Goal: Download file/media

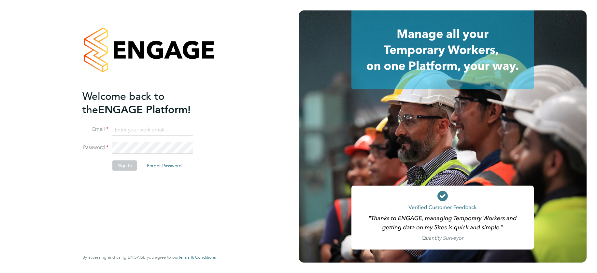
click at [137, 130] on input at bounding box center [152, 130] width 80 height 12
type input "support@engagelabs.io"
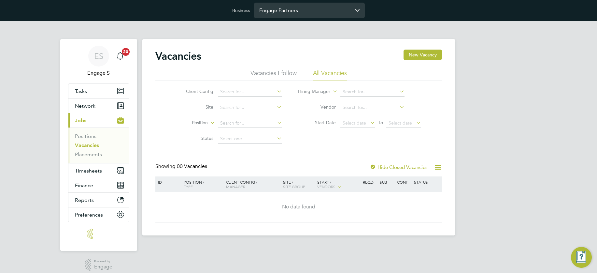
click at [294, 11] on input "Engage Partners" at bounding box center [309, 10] width 111 height 15
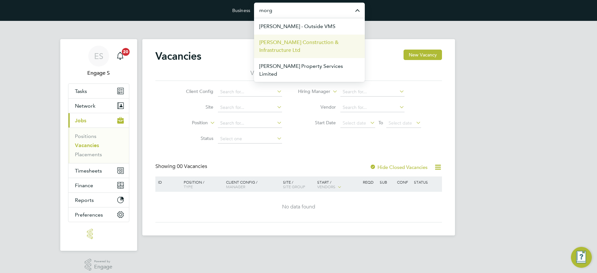
click at [285, 39] on span "[PERSON_NAME] Construction & Infrastructure Ltd" at bounding box center [309, 46] width 100 height 16
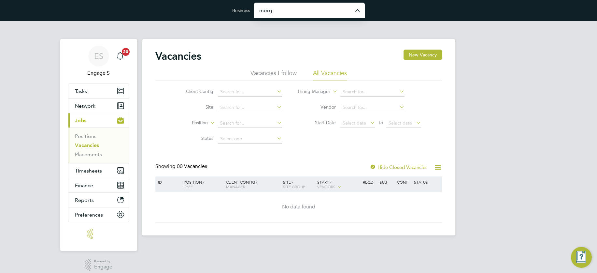
type input "[PERSON_NAME] Construction & Infrastructure Ltd"
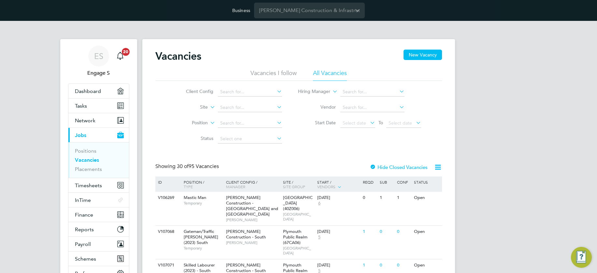
click at [86, 213] on span "Finance" at bounding box center [84, 214] width 18 height 6
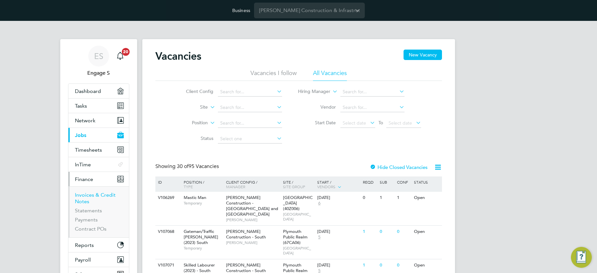
click at [94, 195] on link "Invoices & Credit Notes" at bounding box center [95, 198] width 41 height 13
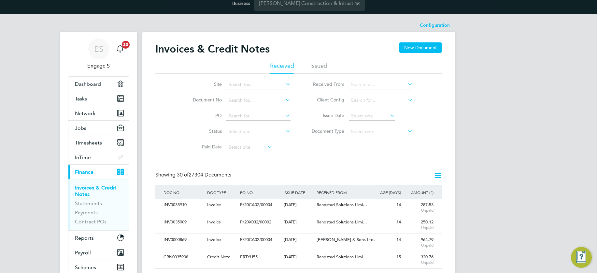
click at [389, 115] on icon at bounding box center [389, 115] width 0 height 9
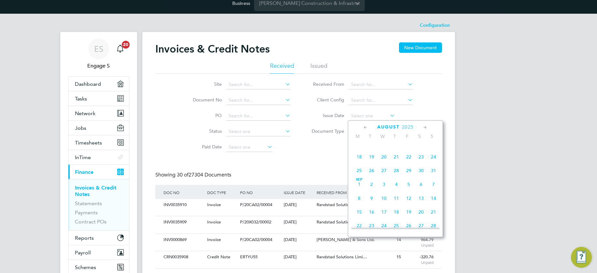
click at [382, 174] on span "27" at bounding box center [384, 170] width 12 height 12
type input "27 Aug 2025"
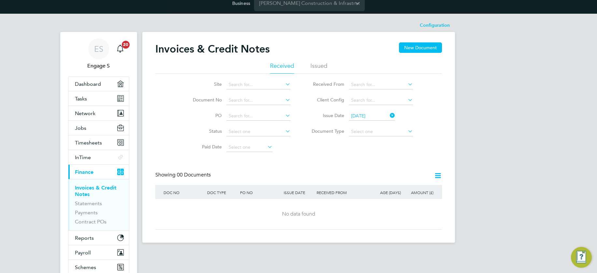
click at [389, 115] on icon at bounding box center [389, 115] width 0 height 9
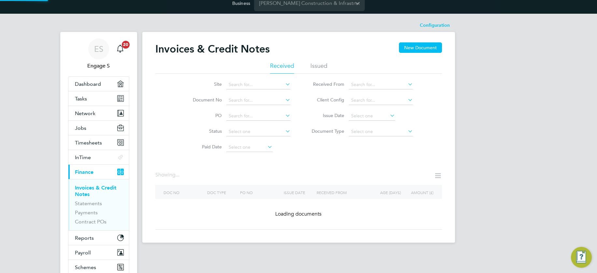
click at [406, 99] on icon at bounding box center [406, 99] width 0 height 9
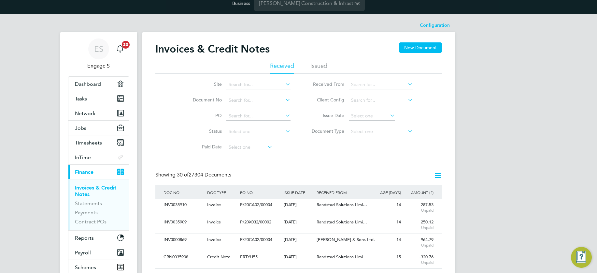
click at [395, 120] on li "Morgan Sindall Construction - Central" at bounding box center [401, 124] width 106 height 9
type input "Morgan Sindall Construction - Central"
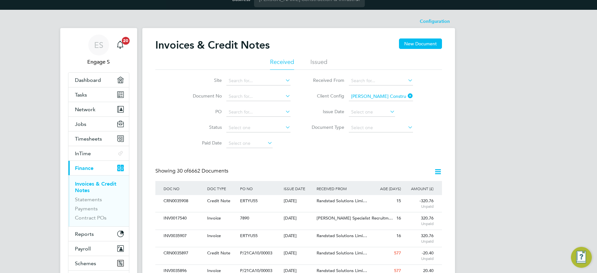
click at [389, 110] on icon at bounding box center [389, 111] width 0 height 9
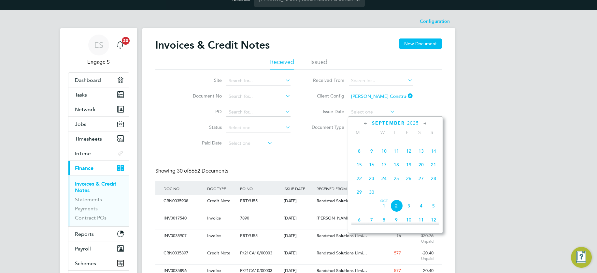
click at [384, 166] on span "17" at bounding box center [384, 164] width 12 height 12
type input "17 Sep 2025"
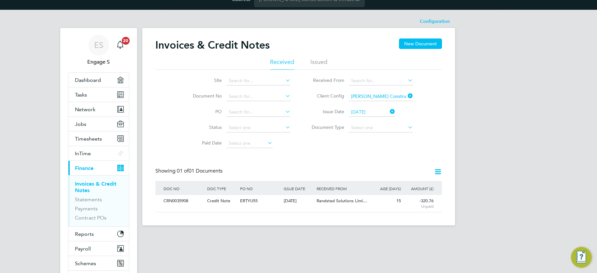
click at [437, 170] on icon at bounding box center [438, 171] width 8 height 8
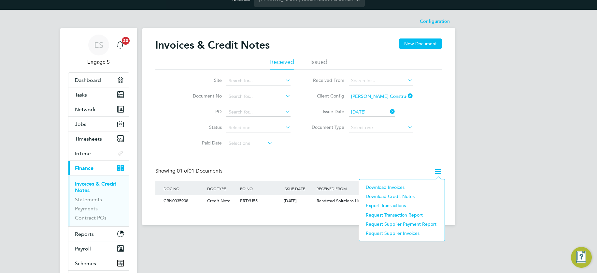
click at [401, 186] on li "Download Invoices" at bounding box center [402, 186] width 79 height 9
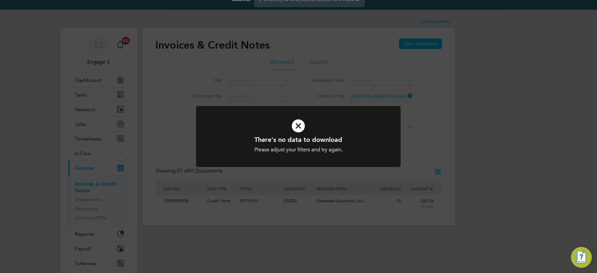
click at [298, 124] on icon at bounding box center [298, 125] width 169 height 25
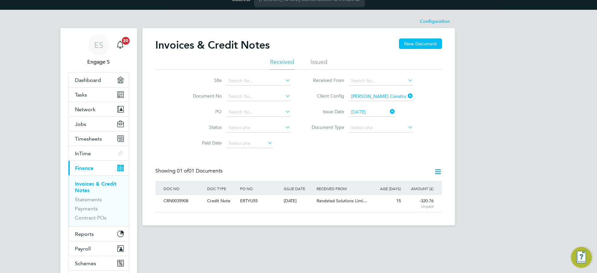
click at [437, 171] on icon at bounding box center [438, 171] width 8 height 8
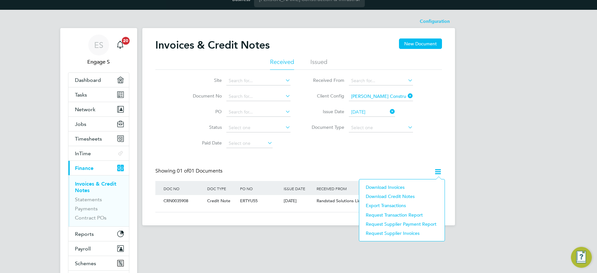
click at [493, 113] on div "ES Engage S Notifications 20 Applications: Dashboard Tasks Network Team Members…" at bounding box center [298, 123] width 597 height 226
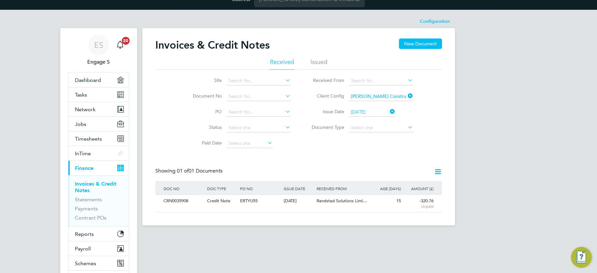
click at [438, 171] on icon at bounding box center [438, 171] width 8 height 8
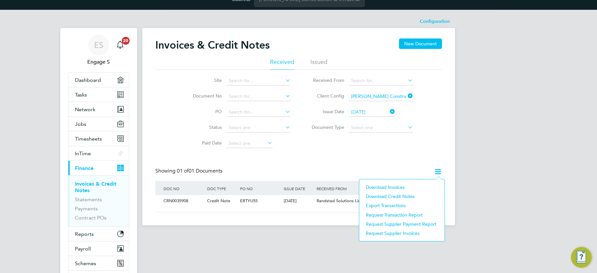
click at [395, 185] on li "Download Invoices" at bounding box center [402, 186] width 79 height 9
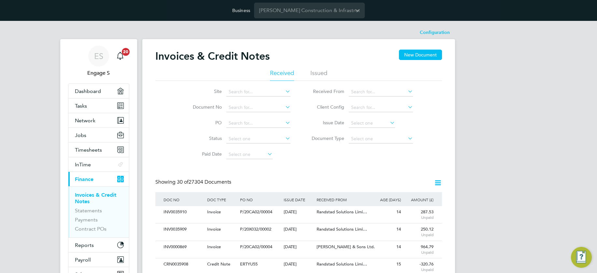
click at [406, 106] on icon at bounding box center [406, 106] width 0 height 9
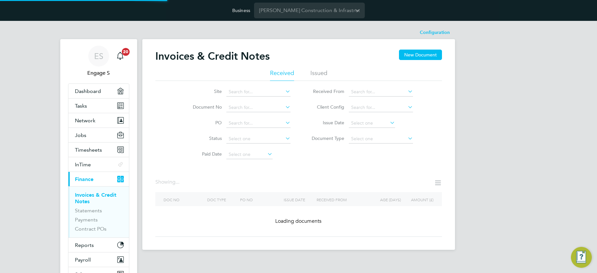
click at [389, 121] on icon at bounding box center [389, 122] width 0 height 9
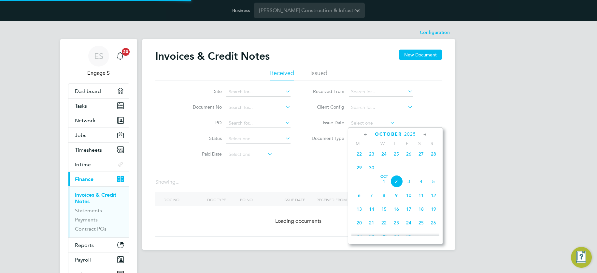
click at [389, 121] on icon at bounding box center [389, 122] width 0 height 9
click at [406, 107] on icon at bounding box center [406, 106] width 0 height 9
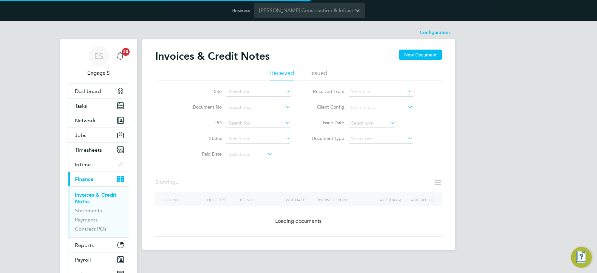
click at [406, 106] on icon at bounding box center [406, 106] width 0 height 9
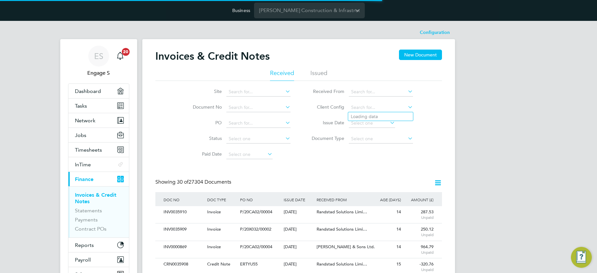
scroll to position [12, 44]
click at [406, 127] on li "Morgan Sindall Construction - Central" at bounding box center [401, 131] width 106 height 9
type input "Morgan Sindall Construction - Central"
click at [316, 181] on div "Showing 30 of 27304 Documents" at bounding box center [298, 184] width 287 height 13
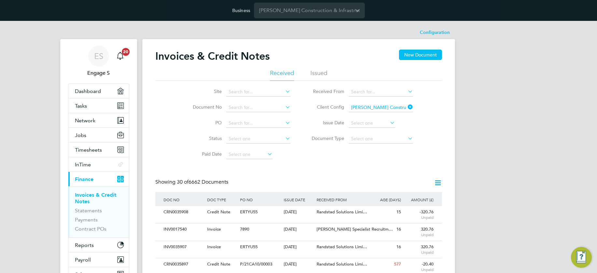
click at [389, 122] on icon at bounding box center [389, 122] width 0 height 9
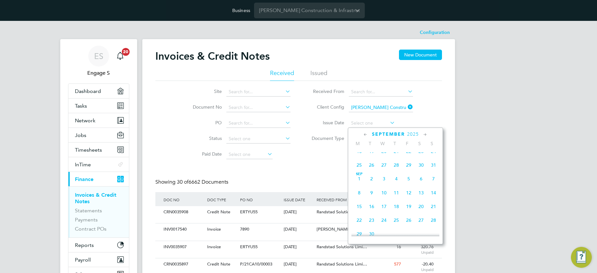
click at [372, 209] on span "16" at bounding box center [371, 206] width 12 height 12
type input "16 Sep 2025"
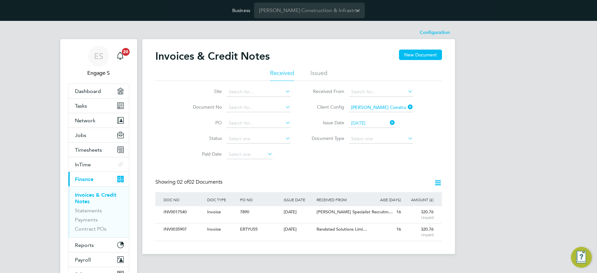
click at [437, 181] on icon at bounding box center [438, 182] width 8 height 8
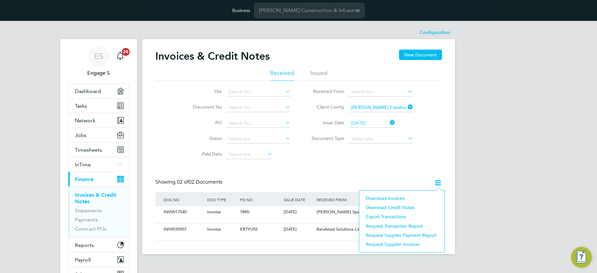
click at [400, 196] on li "Download Invoices" at bounding box center [402, 197] width 79 height 9
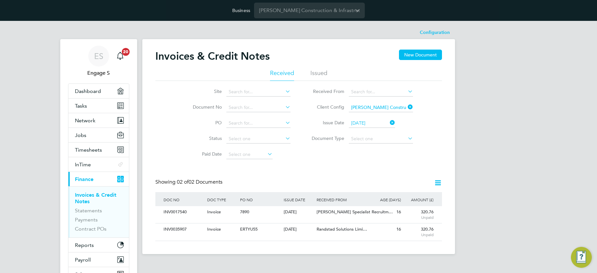
click at [406, 137] on icon at bounding box center [406, 138] width 0 height 9
click at [360, 145] on li "Invoices" at bounding box center [380, 147] width 65 height 8
click at [367, 154] on li "Credit notes" at bounding box center [380, 156] width 65 height 8
type input "Credit notes"
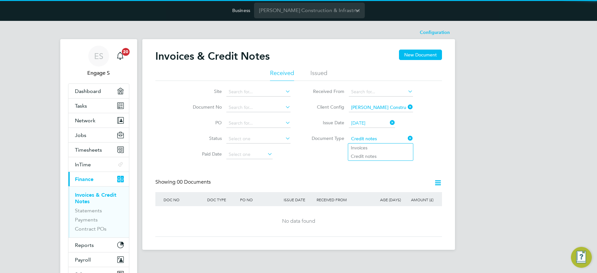
click at [458, 138] on div "ES Engage S Notifications 20 Applications: Dashboard Tasks Network Team Members…" at bounding box center [298, 140] width 597 height 239
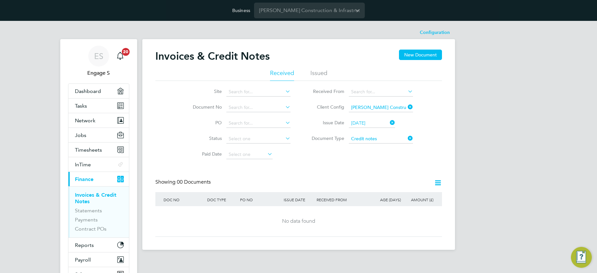
click at [438, 183] on icon at bounding box center [438, 182] width 8 height 8
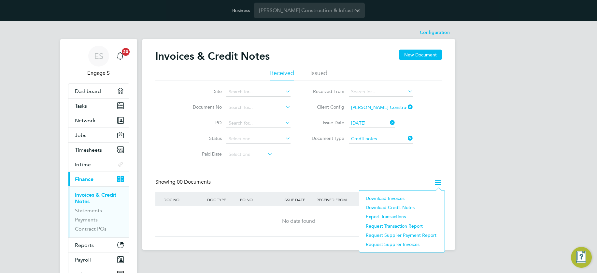
click at [392, 197] on li "Download Invoices" at bounding box center [402, 197] width 79 height 9
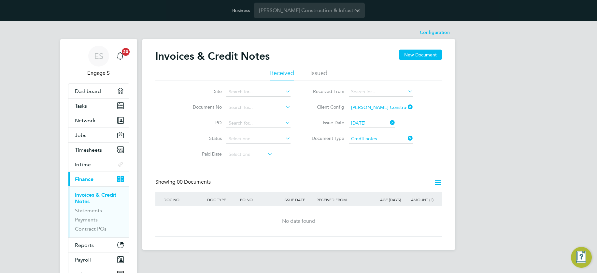
click at [437, 182] on icon at bounding box center [438, 182] width 8 height 8
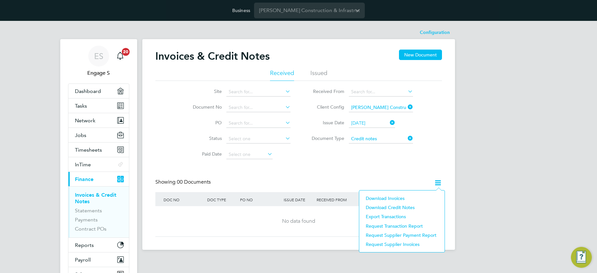
click at [398, 196] on li "Download Invoices" at bounding box center [402, 197] width 79 height 9
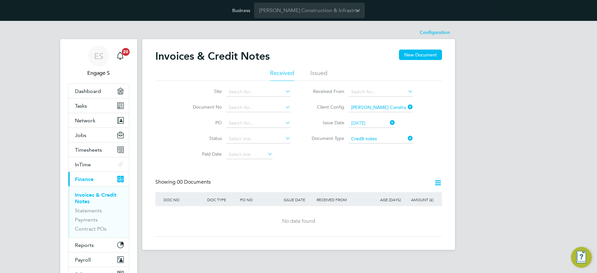
click at [284, 137] on icon at bounding box center [284, 138] width 0 height 9
click at [478, 130] on div "ES Engage S Notifications 20 Applications: Dashboard Tasks Network Team Members…" at bounding box center [298, 140] width 597 height 239
